Goal: Task Accomplishment & Management: Complete application form

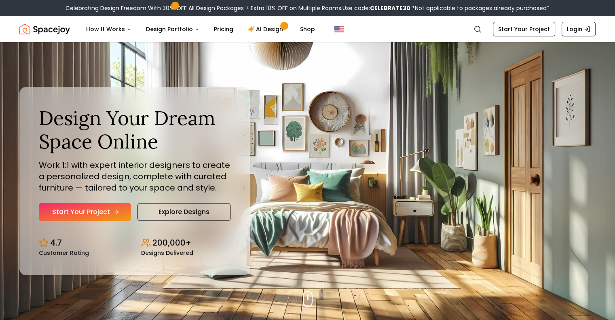
click at [104, 215] on link "Start Your Project" at bounding box center [85, 212] width 92 height 18
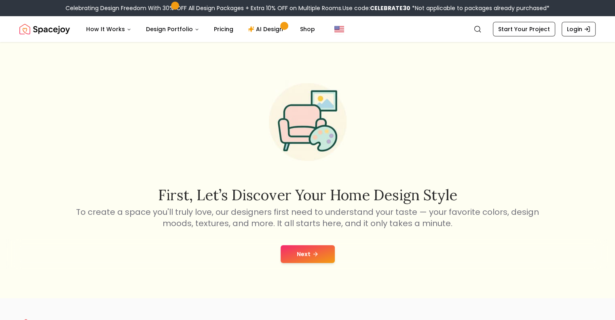
click at [309, 247] on button "Next" at bounding box center [308, 254] width 54 height 18
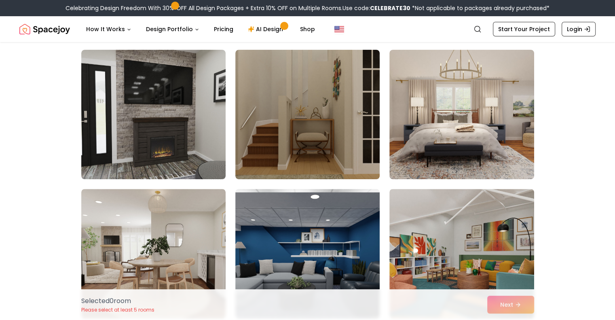
scroll to position [202, 0]
